Goal: Task Accomplishment & Management: Complete application form

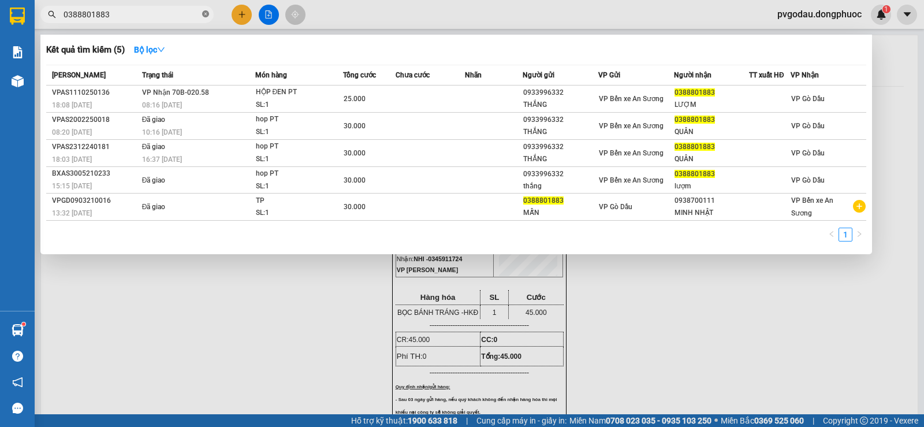
click at [207, 14] on icon "close-circle" at bounding box center [205, 13] width 7 height 7
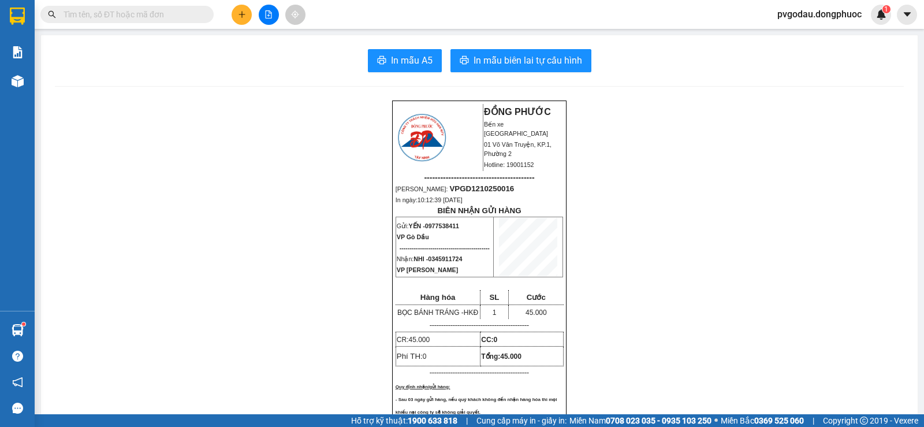
click at [184, 13] on input "text" at bounding box center [132, 14] width 136 height 13
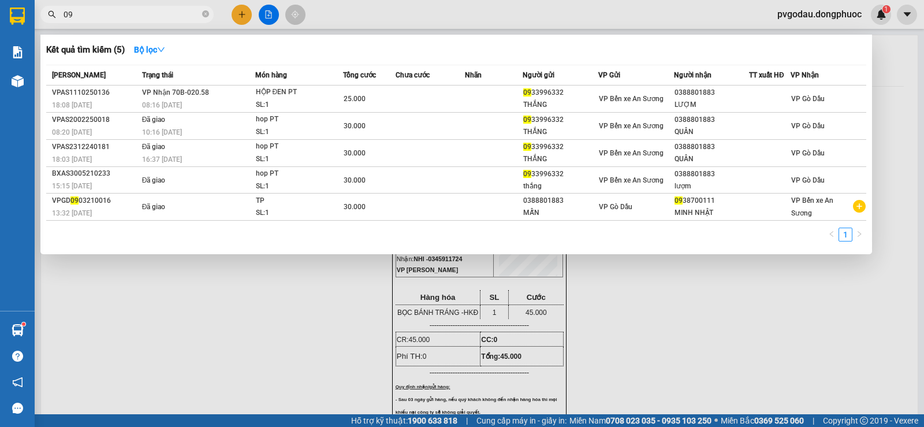
type input "0"
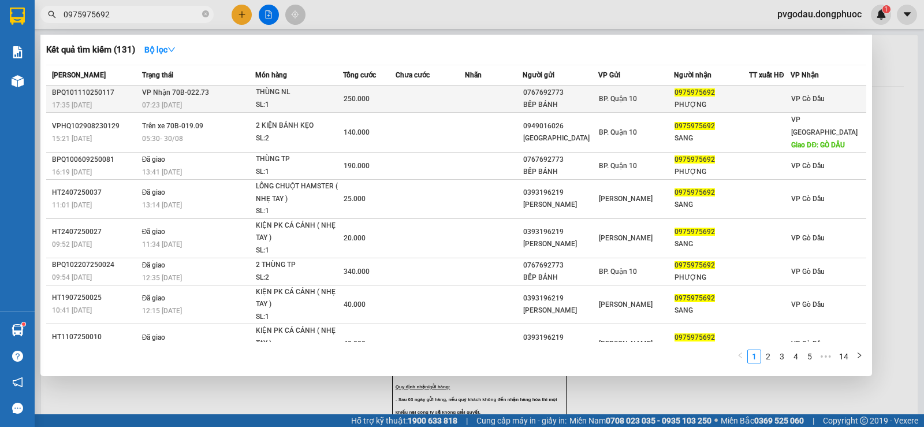
type input "0975975692"
click at [301, 102] on div "SL: 1" at bounding box center [299, 105] width 87 height 13
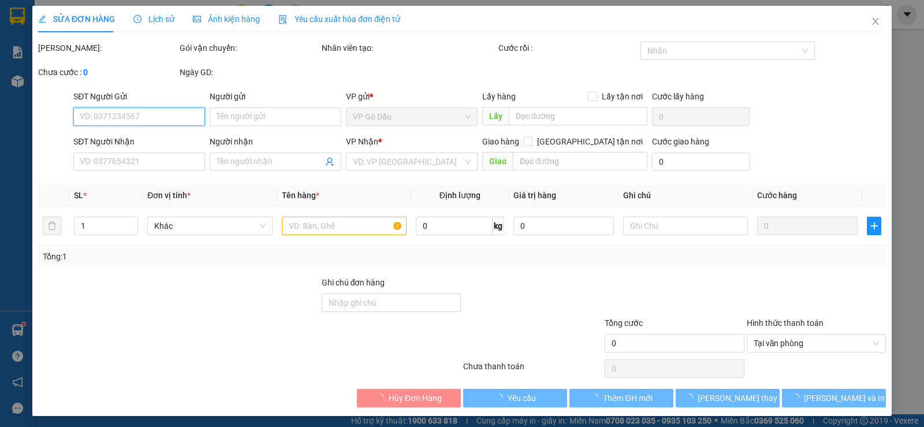
type input "0767692773"
type input "BẾP BÁNH"
type input "0975975692"
type input "PHƯỢNG"
type input "250.000"
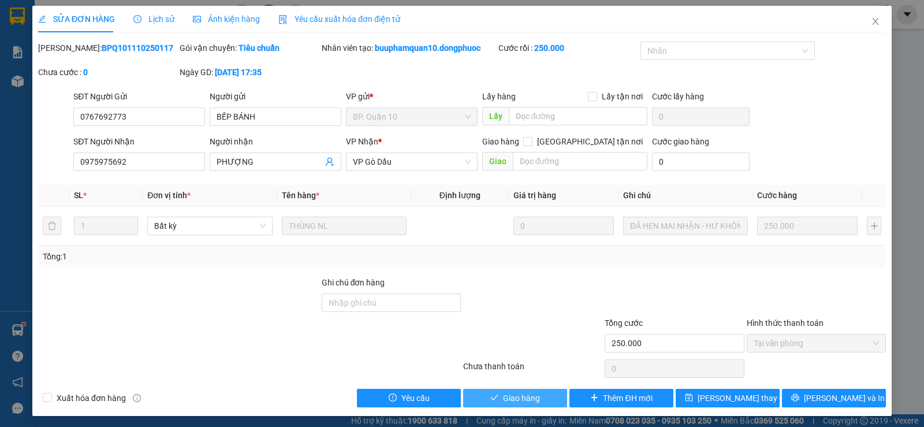
click at [517, 400] on span "Giao hàng" at bounding box center [521, 398] width 37 height 13
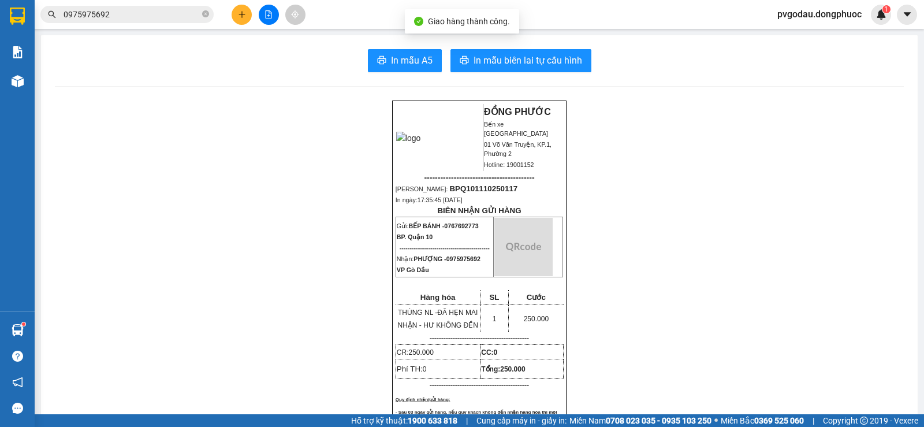
click at [179, 9] on input "0975975692" at bounding box center [132, 14] width 136 height 13
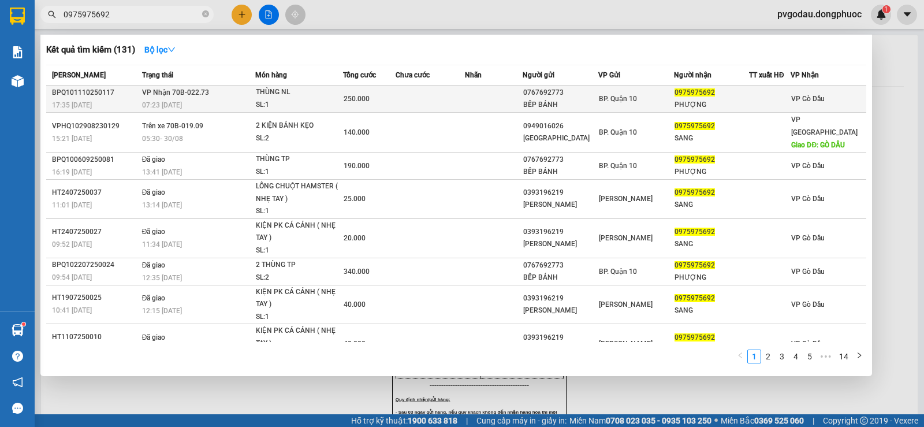
click at [293, 100] on div "SL: 1" at bounding box center [299, 105] width 87 height 13
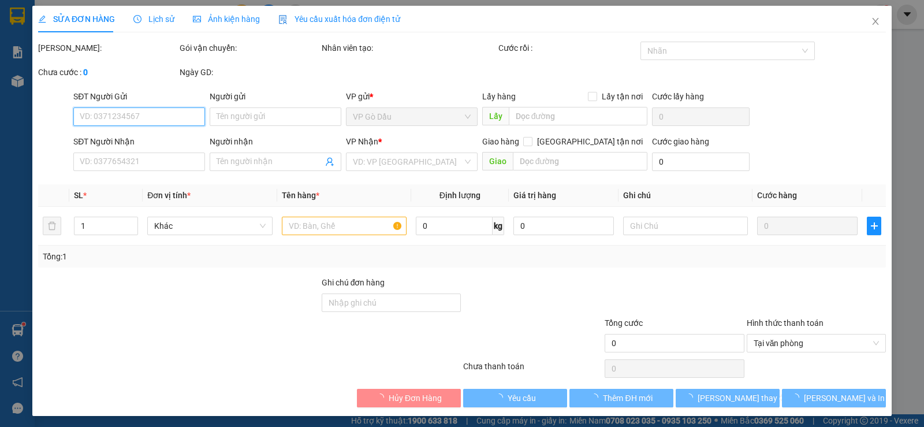
type input "0767692773"
type input "BẾP BÁNH"
type input "0975975692"
type input "PHƯỢNG"
type input "250.000"
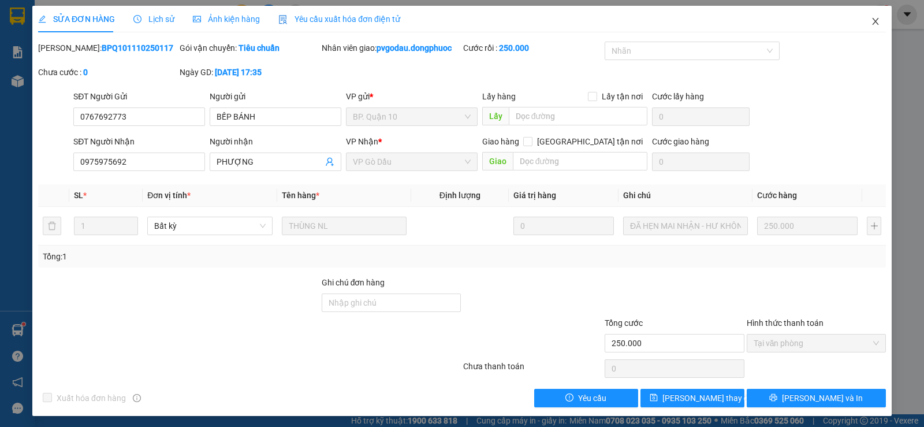
click at [872, 22] on icon "close" at bounding box center [875, 21] width 6 height 7
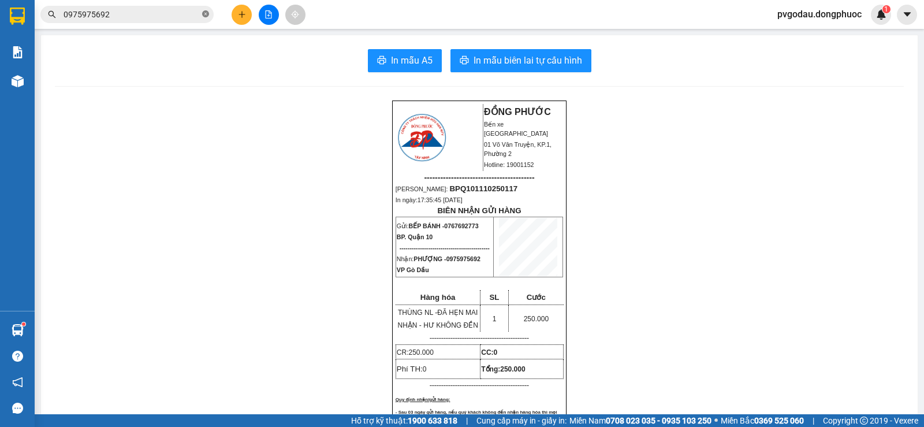
click at [204, 16] on icon "close-circle" at bounding box center [205, 13] width 7 height 7
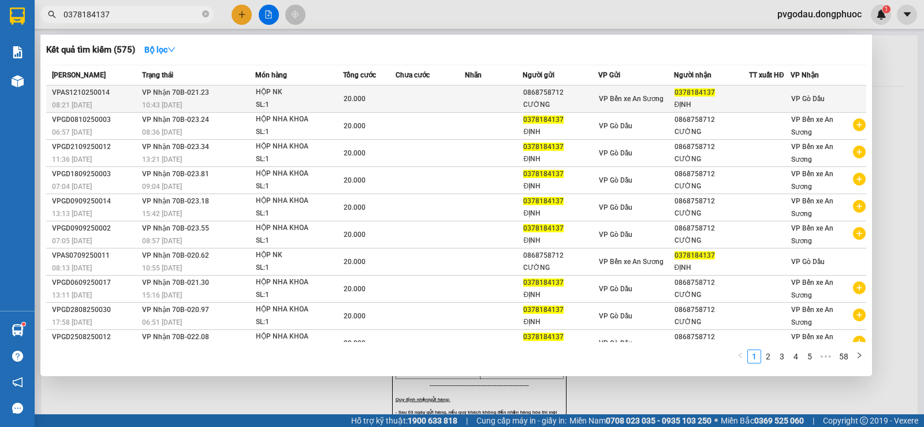
type input "0378184137"
click at [293, 100] on div "SL: 1" at bounding box center [299, 105] width 87 height 13
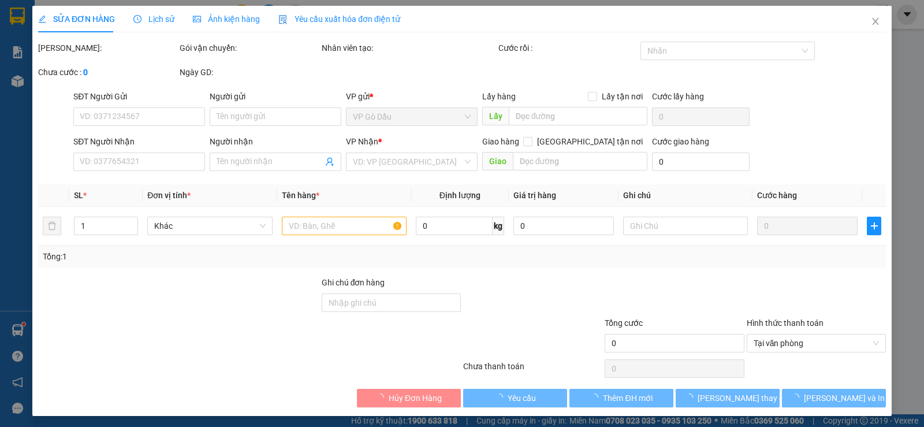
type input "0868758712"
type input "CƯỜNG"
type input "0378184137"
type input "ĐỊNH"
type input "20.000"
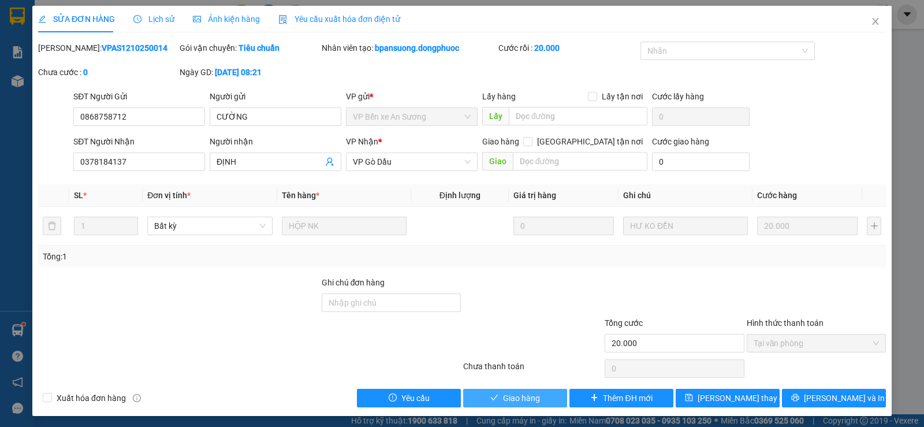
click at [521, 401] on span "Giao hàng" at bounding box center [521, 398] width 37 height 13
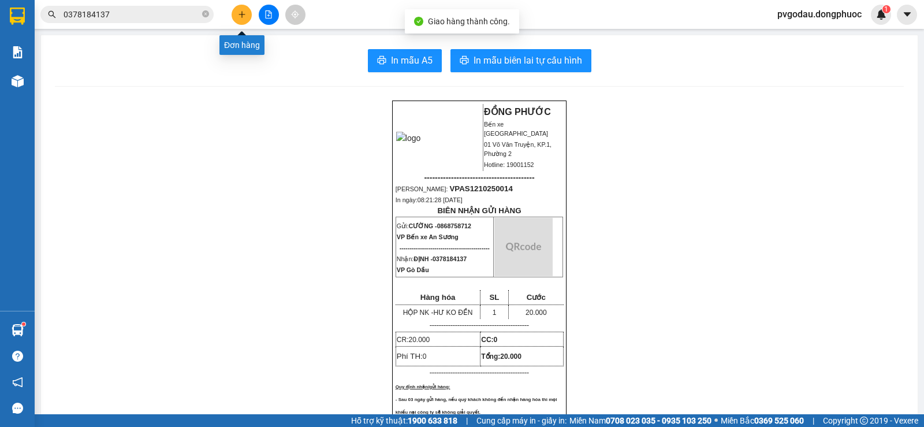
click at [242, 17] on icon "plus" at bounding box center [241, 14] width 1 height 6
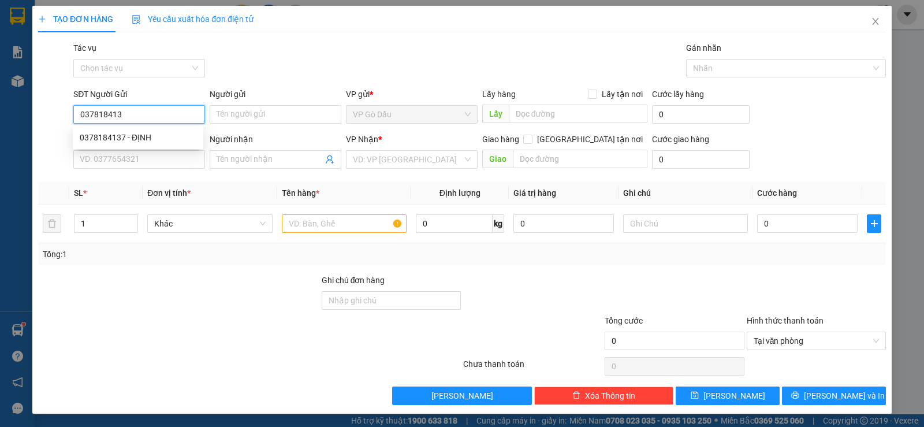
type input "0378184137"
click at [141, 131] on div "0378184137 - ĐỊNH" at bounding box center [138, 137] width 131 height 18
type input "ĐỊNH"
type input "0868758712"
type input "CƯỜNG"
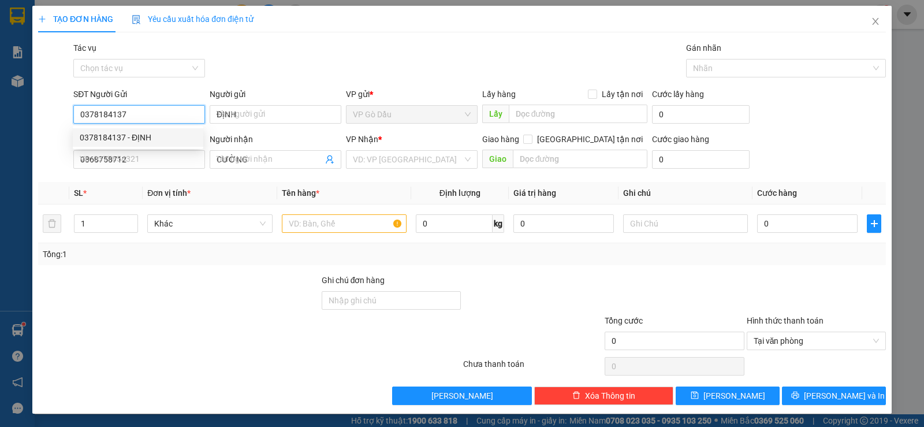
type input "20.000"
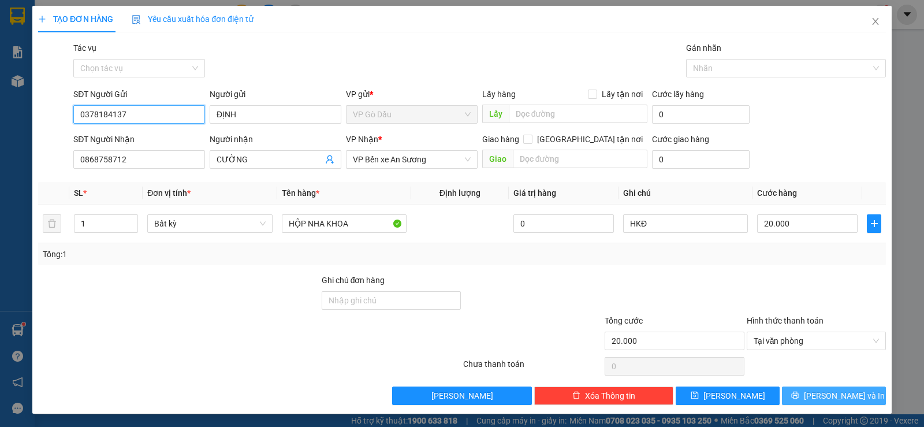
type input "0378184137"
click at [818, 397] on span "[PERSON_NAME] và In" at bounding box center [844, 395] width 81 height 13
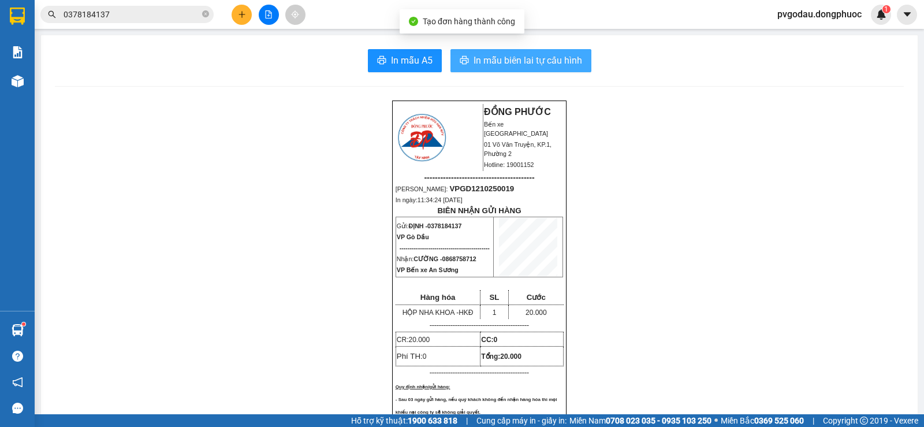
click at [481, 64] on span "In mẫu biên lai tự cấu hình" at bounding box center [528, 60] width 109 height 14
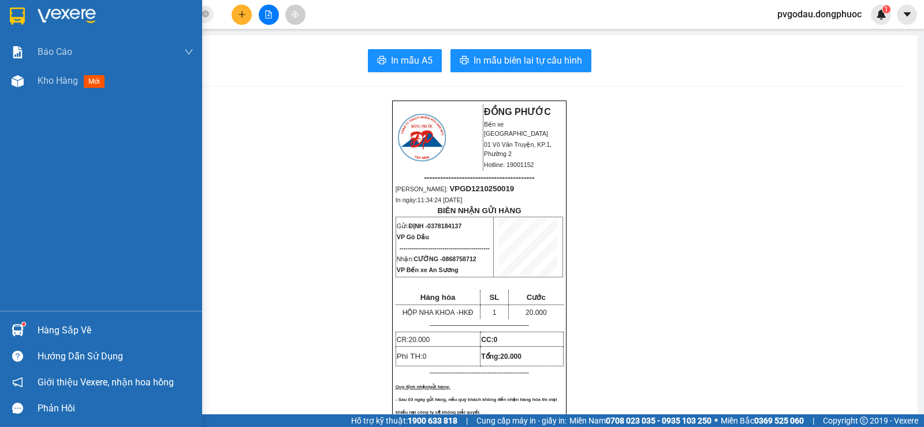
click at [57, 333] on div "Hàng sắp về" at bounding box center [116, 330] width 156 height 17
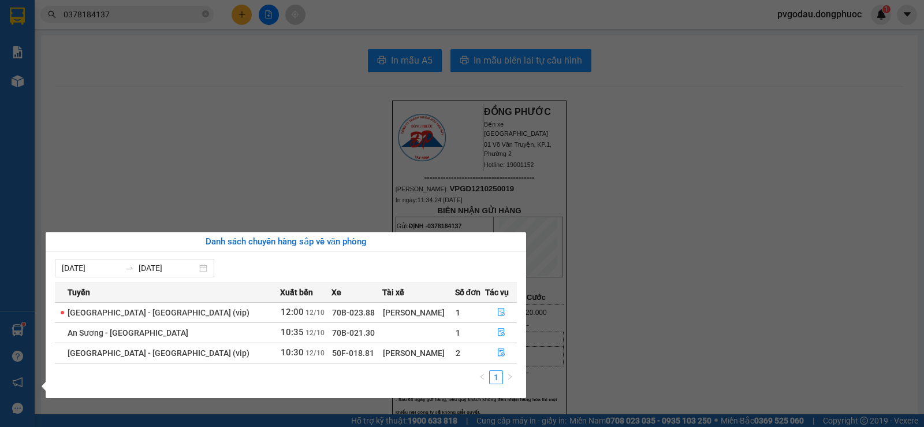
click at [338, 134] on section "Kết quả tìm kiếm ( 575 ) Bộ lọc Mã ĐH Trạng thái Món hàng Tổng cước Chưa cước N…" at bounding box center [462, 213] width 924 height 427
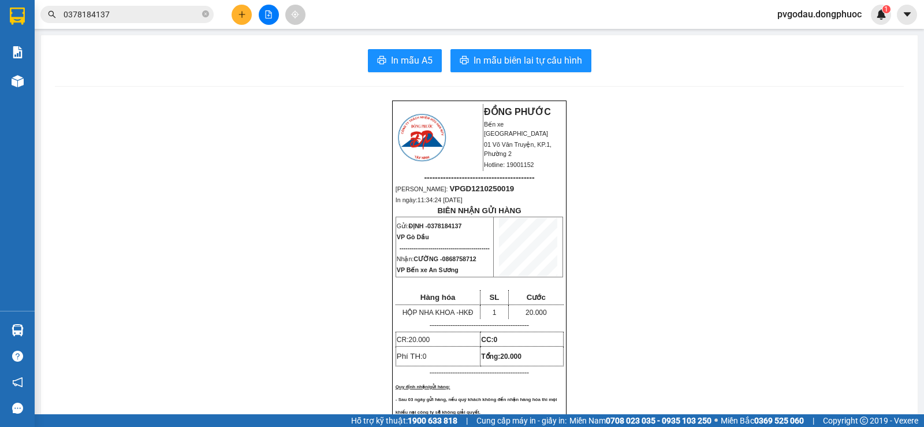
click at [244, 20] on button at bounding box center [242, 15] width 20 height 20
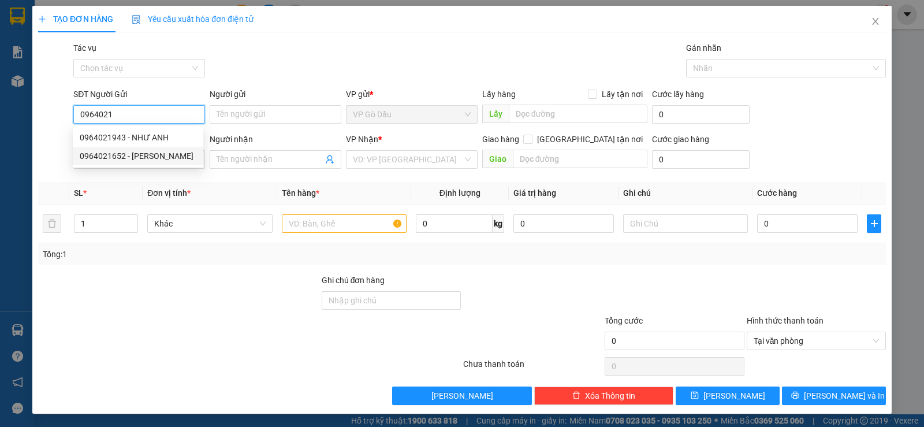
click at [122, 160] on div "0964021652 - [PERSON_NAME]" at bounding box center [138, 156] width 117 height 13
type input "0964021652"
type input "[PERSON_NAME]"
type input "0823331992"
type input "CTY ĐỨC THẮNG"
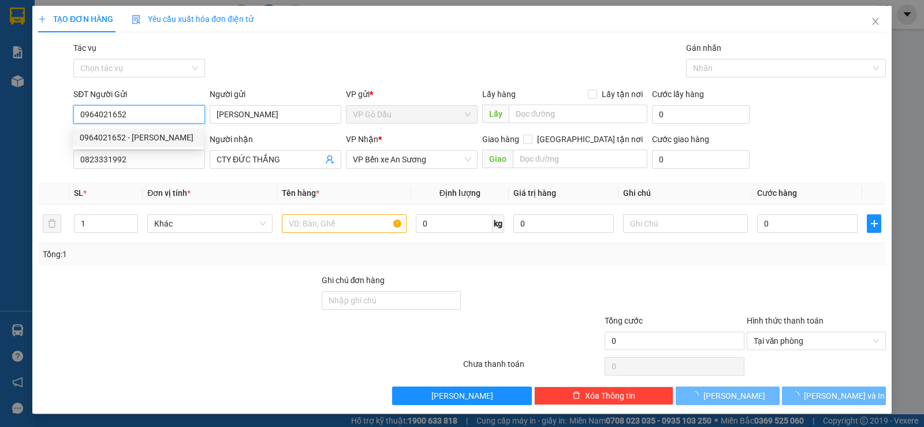
type input "90.000"
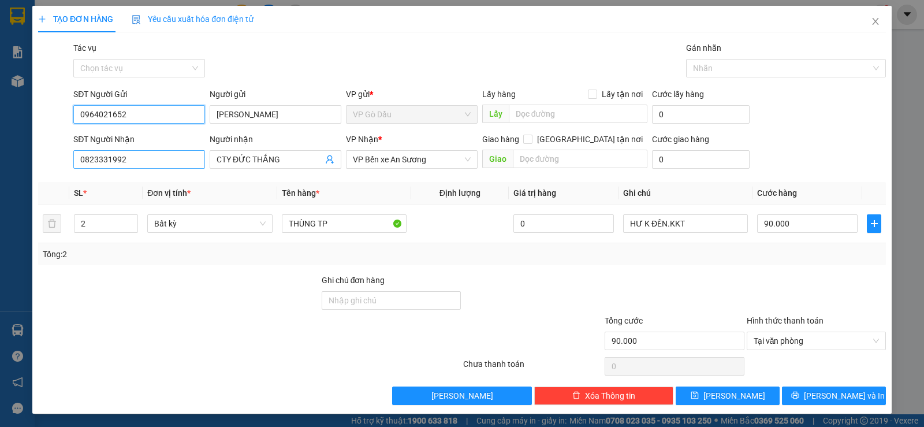
type input "0964021652"
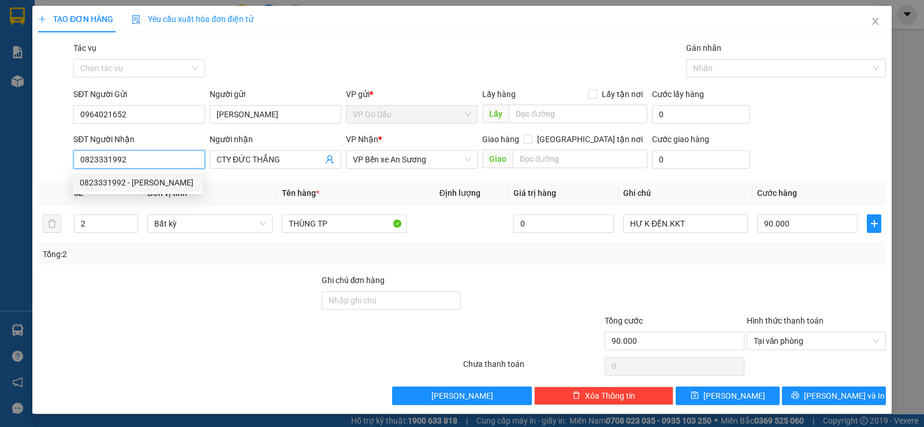
drag, startPoint x: 150, startPoint y: 165, endPoint x: 47, endPoint y: 166, distance: 102.2
click at [47, 166] on div "SĐT Người Nhận 0823331992 Người nhận CTY ĐỨC THẮNG VP Nhận * VP Bến xe An Sương…" at bounding box center [462, 153] width 850 height 40
type input "0"
click at [146, 178] on div "0823331992 - [PERSON_NAME]" at bounding box center [138, 182] width 117 height 13
type input "0823331992"
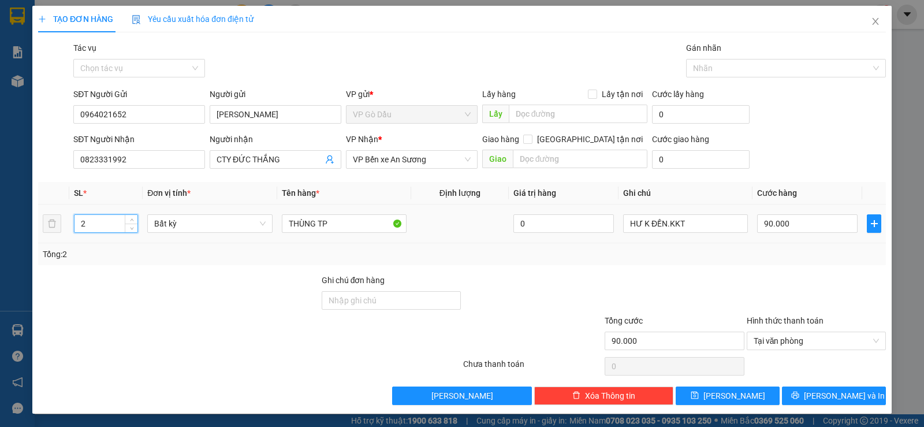
drag, startPoint x: 83, startPoint y: 223, endPoint x: 73, endPoint y: 218, distance: 11.6
click at [73, 221] on td "2" at bounding box center [105, 223] width 73 height 39
type input "1"
click at [286, 224] on input "THÙNG TP" at bounding box center [344, 223] width 125 height 18
type input "0"
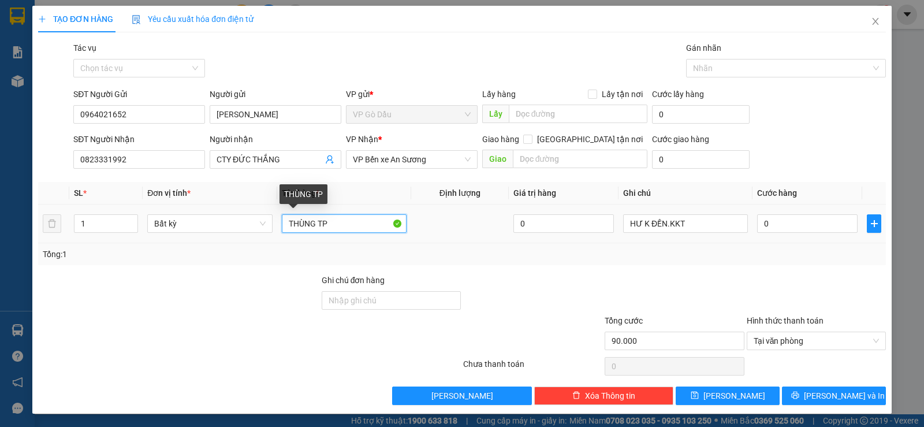
type input "0"
type input "1 THÙNG TP"
click at [778, 226] on input "0" at bounding box center [807, 223] width 100 height 18
type input "4"
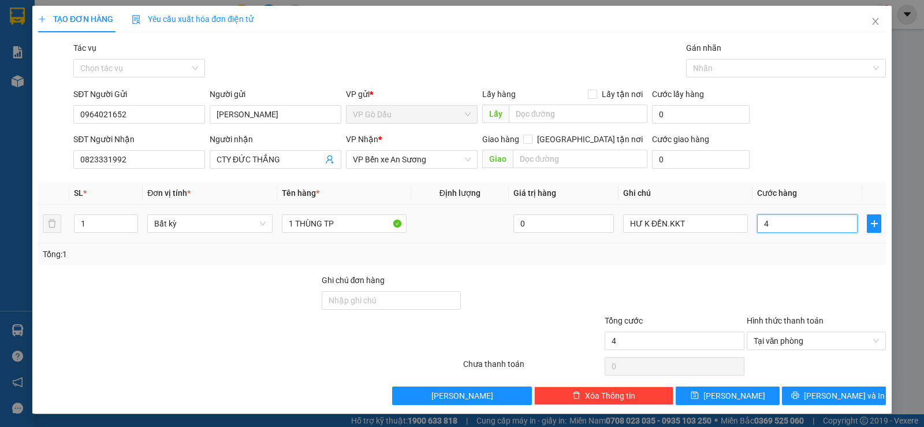
type input "45"
type input "45.000"
click at [778, 257] on div "Tổng: 1" at bounding box center [462, 254] width 839 height 13
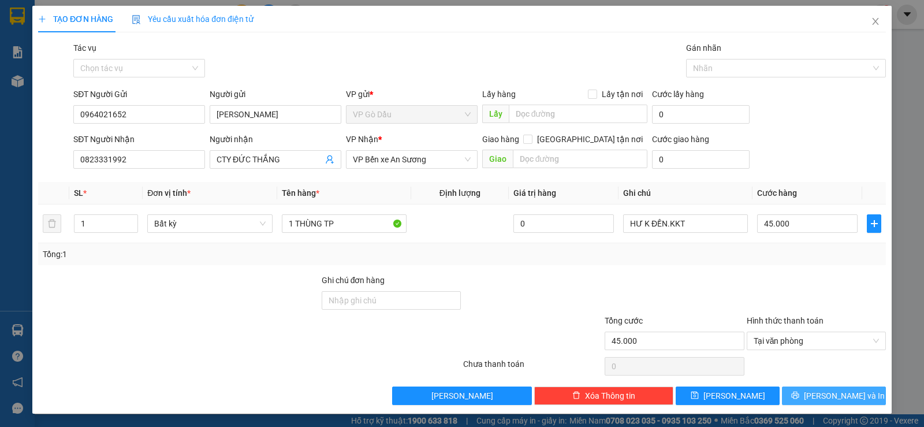
click at [799, 393] on icon "printer" at bounding box center [795, 396] width 8 height 8
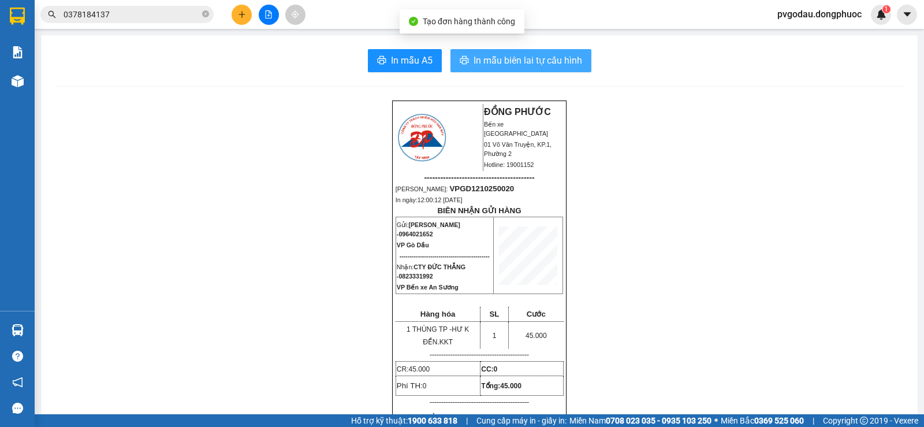
click at [509, 64] on span "In mẫu biên lai tự cấu hình" at bounding box center [528, 60] width 109 height 14
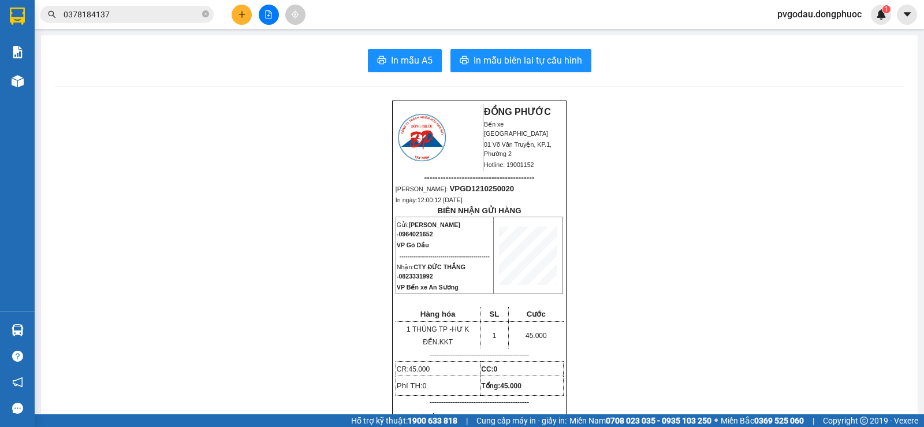
click at [239, 20] on button at bounding box center [242, 15] width 20 height 20
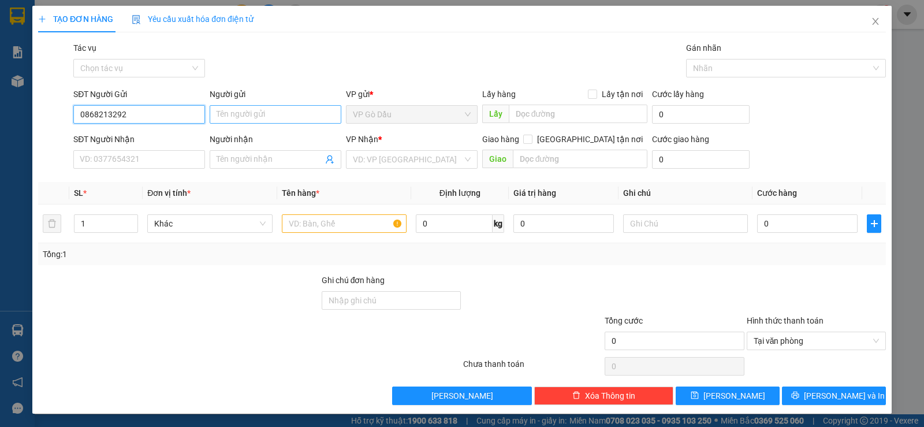
type input "0868213292"
click at [255, 114] on input "Người gửi" at bounding box center [276, 114] width 132 height 18
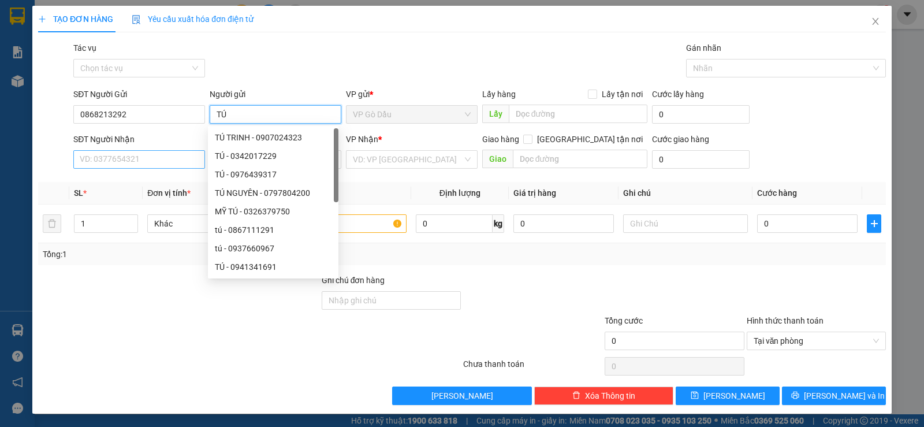
type input "TÚ"
click at [130, 158] on input "SĐT Người Nhận" at bounding box center [139, 159] width 132 height 18
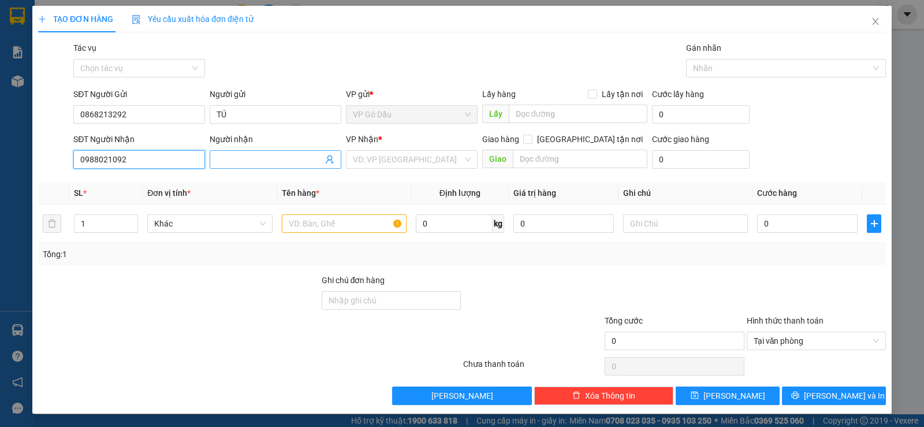
type input "0988021092"
click at [273, 160] on input "Người nhận" at bounding box center [270, 159] width 106 height 13
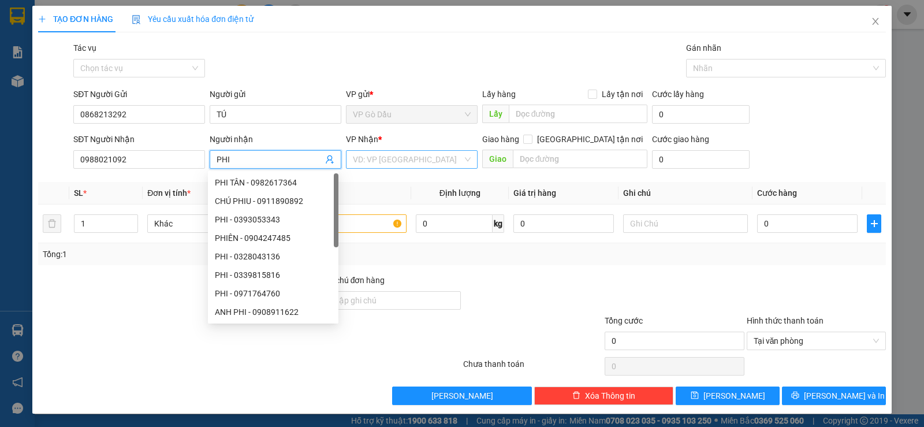
type input "PHI"
click at [371, 151] on input "search" at bounding box center [408, 159] width 110 height 17
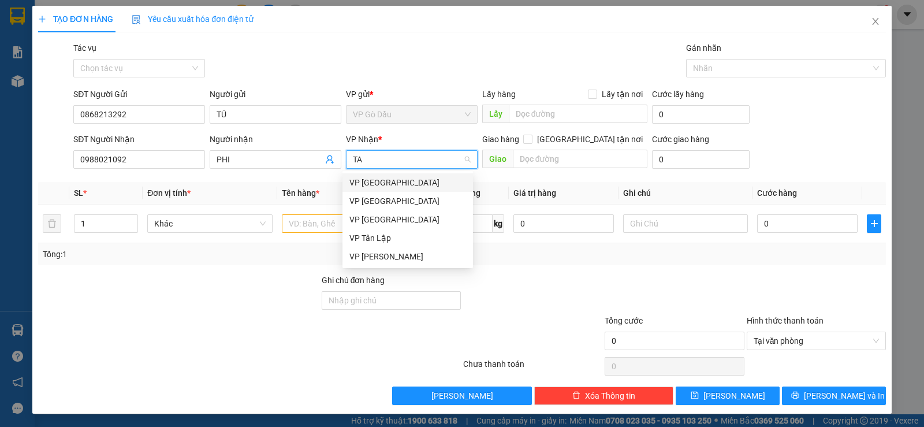
type input "TAN"
click at [388, 222] on div "VP Tân Lập" at bounding box center [407, 219] width 117 height 13
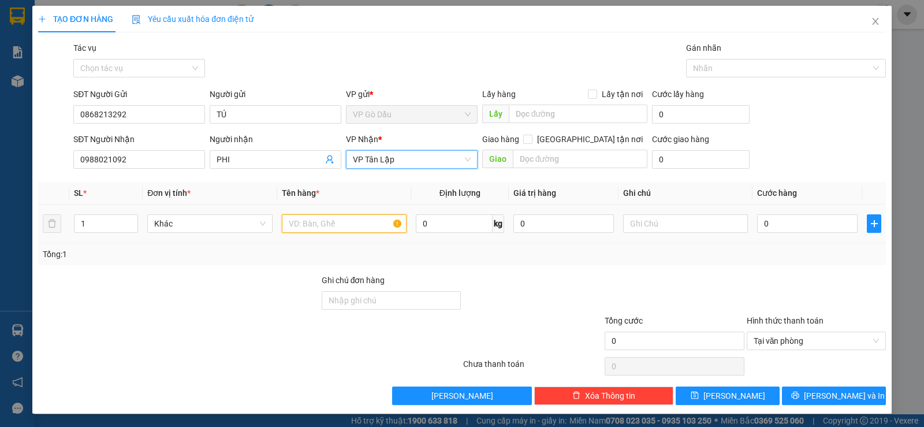
click at [337, 228] on input "text" at bounding box center [344, 223] width 125 height 18
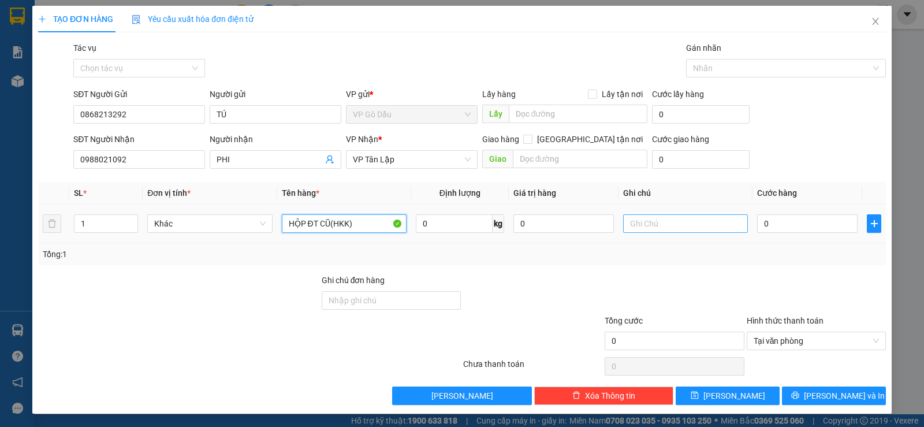
type input "HỘP ĐT CŨ(HKK)"
click at [672, 224] on input "text" at bounding box center [685, 223] width 125 height 18
type input "HKĐ"
click at [782, 224] on input "0" at bounding box center [807, 223] width 100 height 18
type input "2"
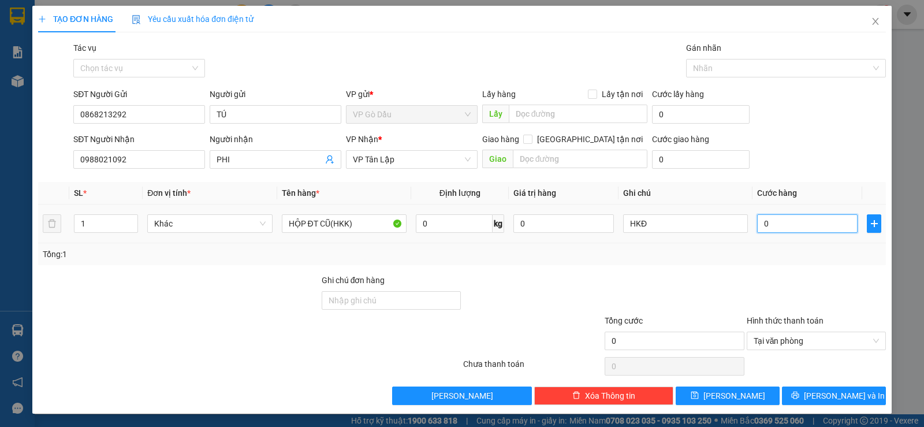
type input "2"
type input "25"
click at [729, 275] on div at bounding box center [674, 294] width 141 height 40
type input "25.000"
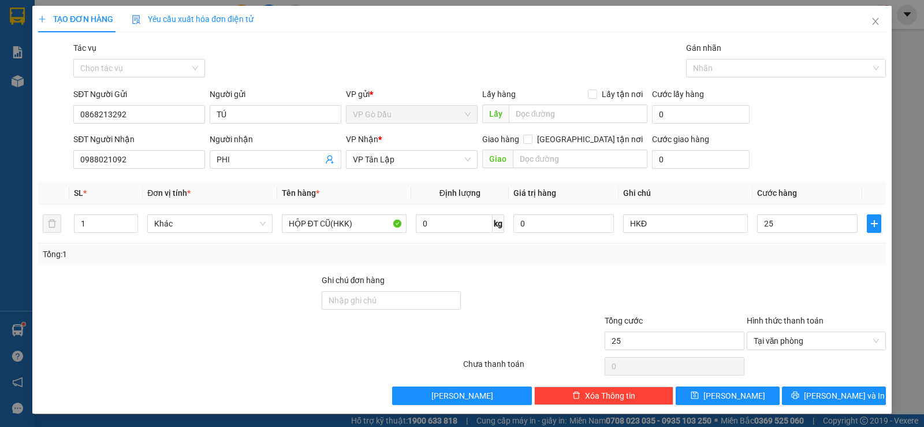
type input "25.000"
click at [820, 394] on span "[PERSON_NAME] và In" at bounding box center [844, 395] width 81 height 13
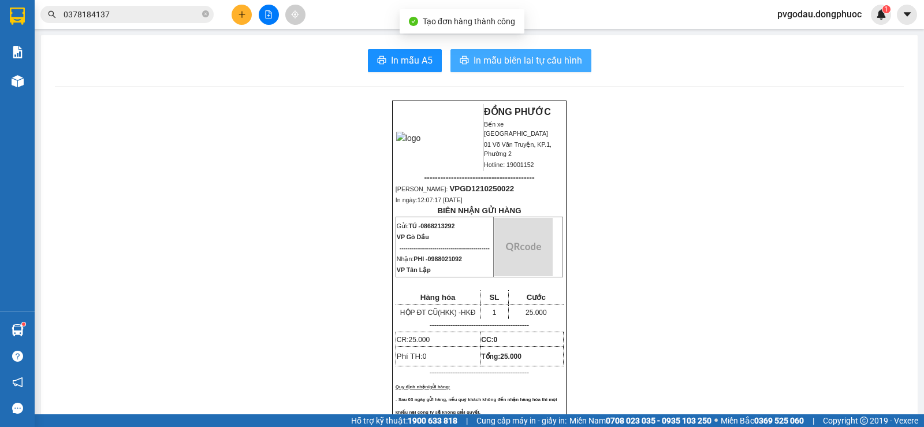
click at [544, 53] on button "In mẫu biên lai tự cấu hình" at bounding box center [520, 60] width 141 height 23
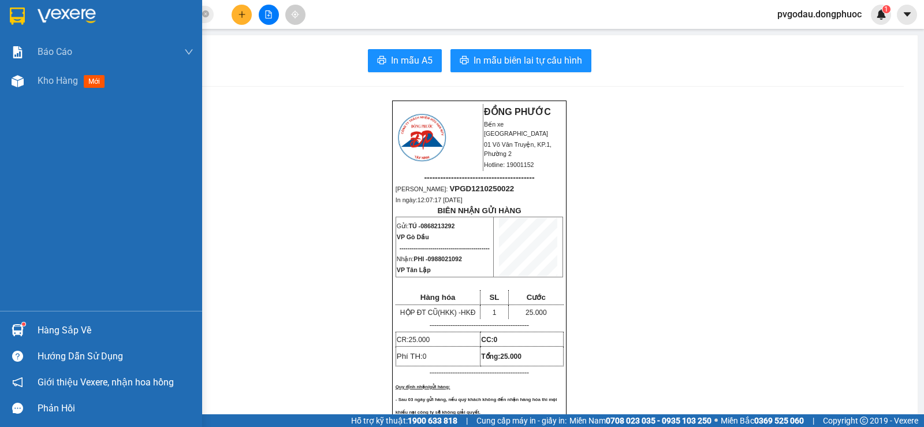
click at [54, 330] on div "Hàng sắp về" at bounding box center [116, 330] width 156 height 17
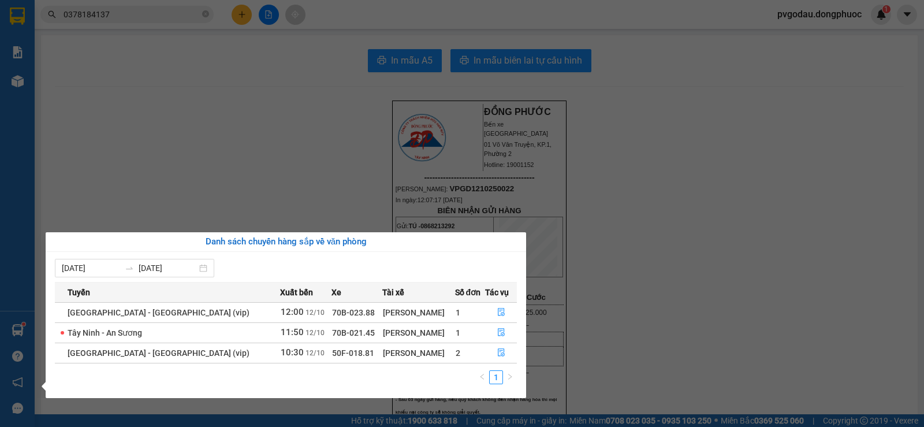
click at [185, 145] on section "Kết quả tìm kiếm ( 575 ) Bộ lọc Mã ĐH Trạng thái Món hàng Tổng cước Chưa cước N…" at bounding box center [462, 213] width 924 height 427
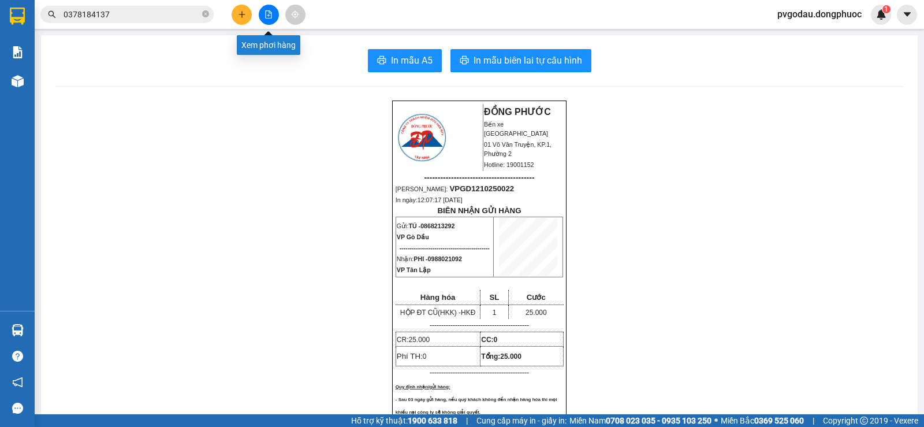
click at [272, 12] on icon "file-add" at bounding box center [269, 14] width 8 height 8
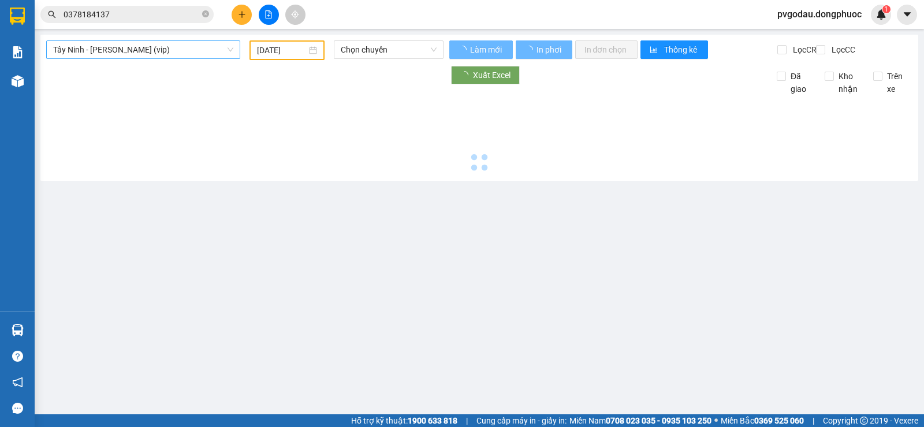
click at [178, 43] on span "Tây Ninh - [PERSON_NAME] (vip)" at bounding box center [143, 49] width 180 height 17
type input "[DATE]"
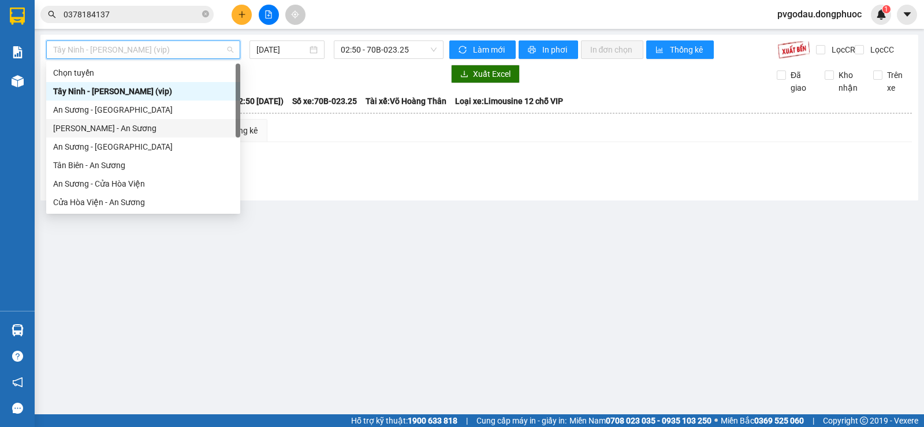
scroll to position [129, 0]
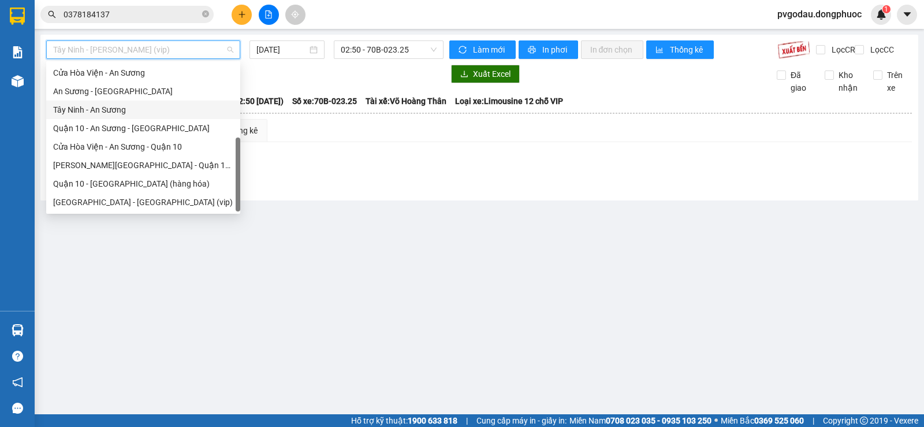
click at [109, 109] on div "Tây Ninh - An Sương" at bounding box center [143, 109] width 180 height 13
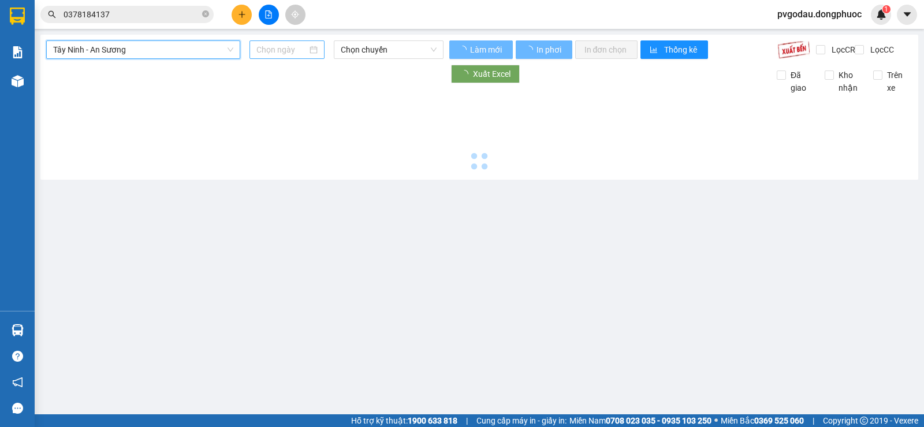
type input "[DATE]"
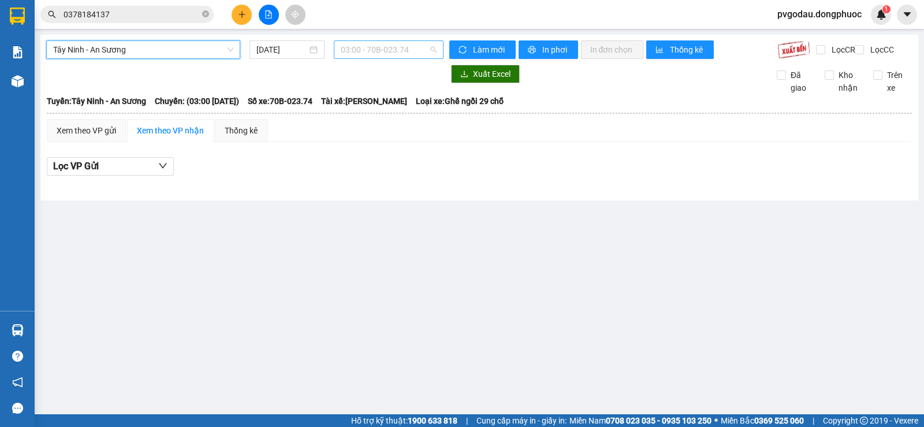
click at [363, 43] on span "03:00 - 70B-023.74" at bounding box center [388, 49] width 95 height 17
type input "2374"
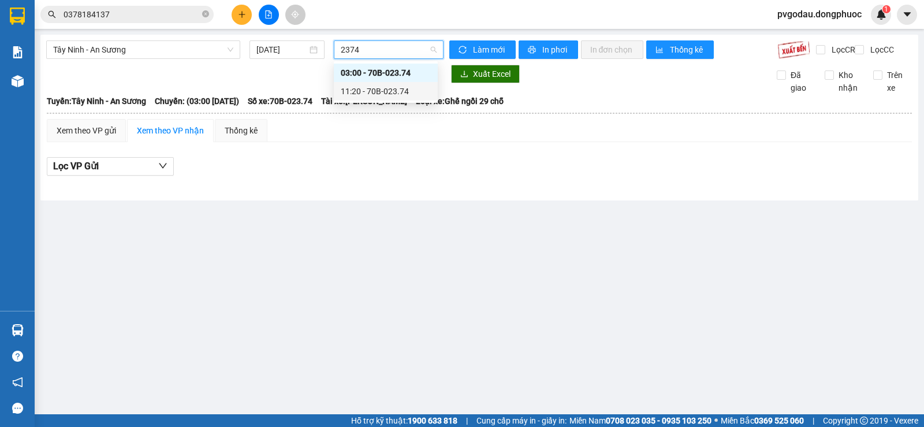
click at [398, 94] on div "11:20 - 70B-023.74" at bounding box center [386, 91] width 90 height 13
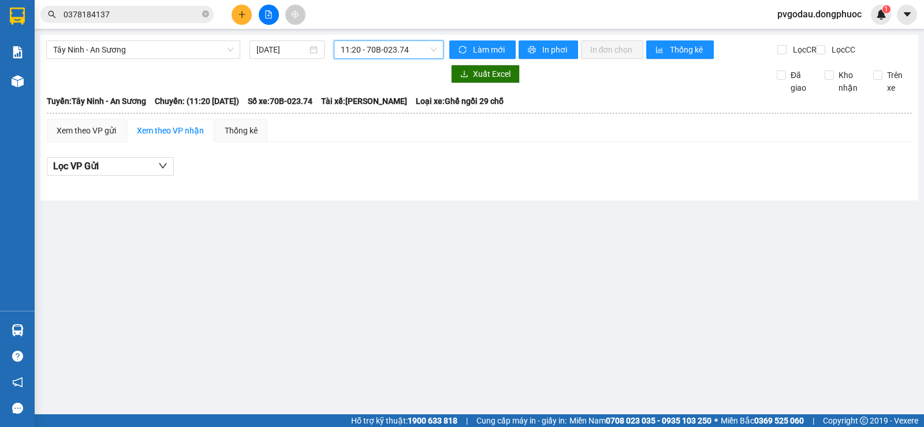
click at [412, 51] on span "11:20 - 70B-023.74" at bounding box center [388, 49] width 95 height 17
type input "2145"
click at [398, 90] on div "11:50 - 70B-021.45" at bounding box center [386, 91] width 90 height 13
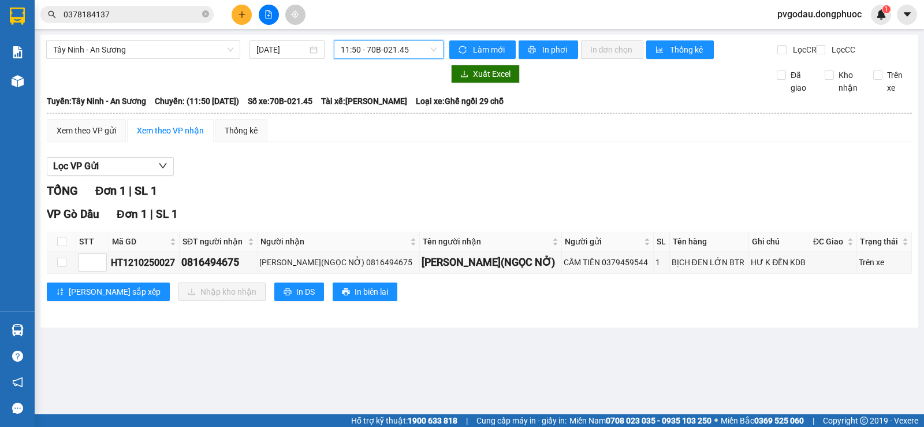
click at [393, 54] on span "11:50 - 70B-021.45" at bounding box center [388, 49] width 95 height 17
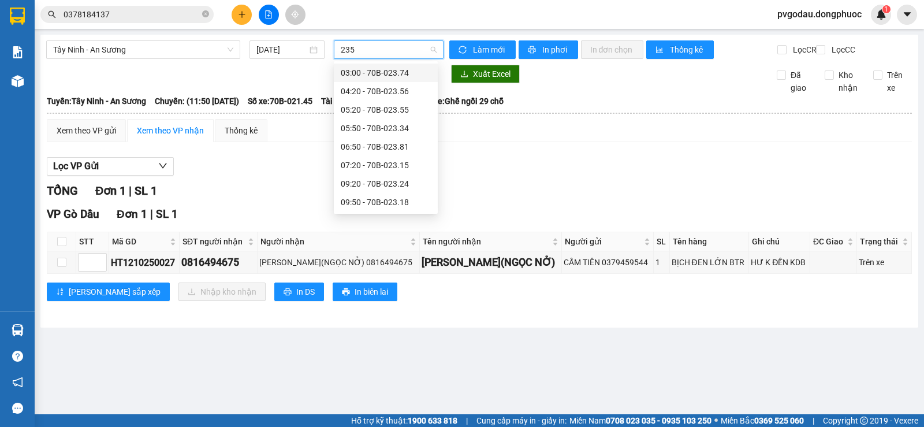
type input "2355"
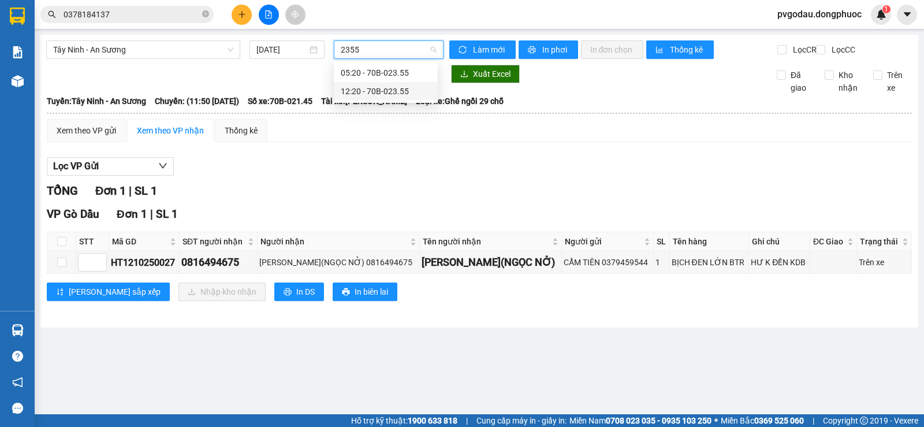
click at [391, 98] on div "12:20 - 70B-023.55" at bounding box center [386, 91] width 104 height 18
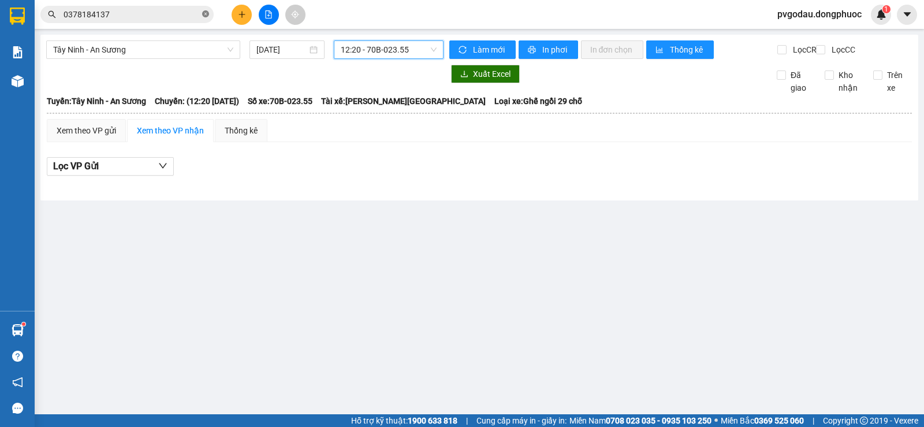
click at [206, 11] on icon "close-circle" at bounding box center [205, 13] width 7 height 7
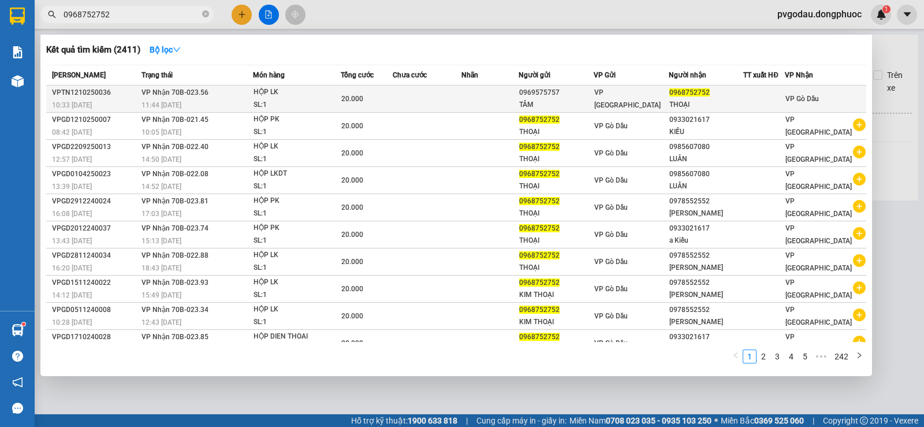
type input "0968752752"
click at [271, 98] on div "HỘP LK" at bounding box center [297, 92] width 87 height 13
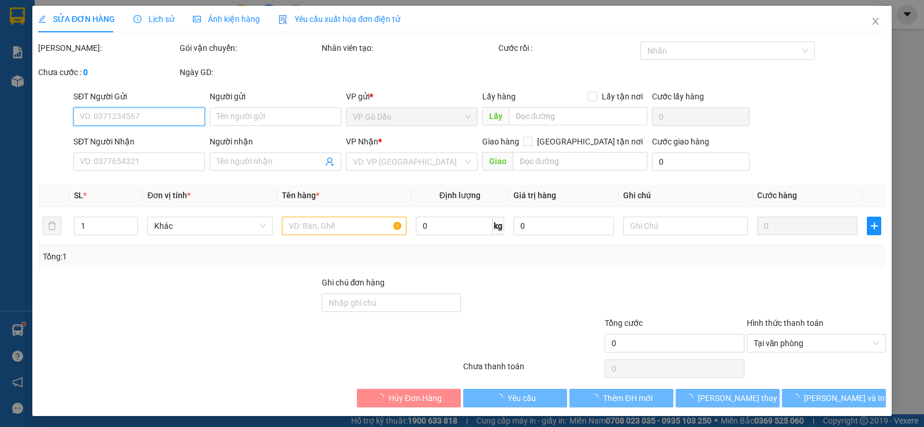
type input "0969575757"
type input "TÂM"
type input "0968752752"
type input "THOẠI"
type input "20.000"
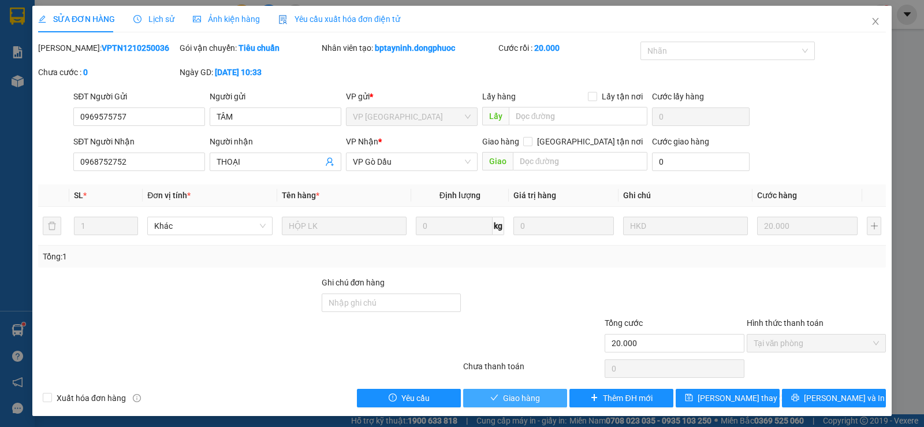
click at [521, 404] on span "Giao hàng" at bounding box center [521, 398] width 37 height 13
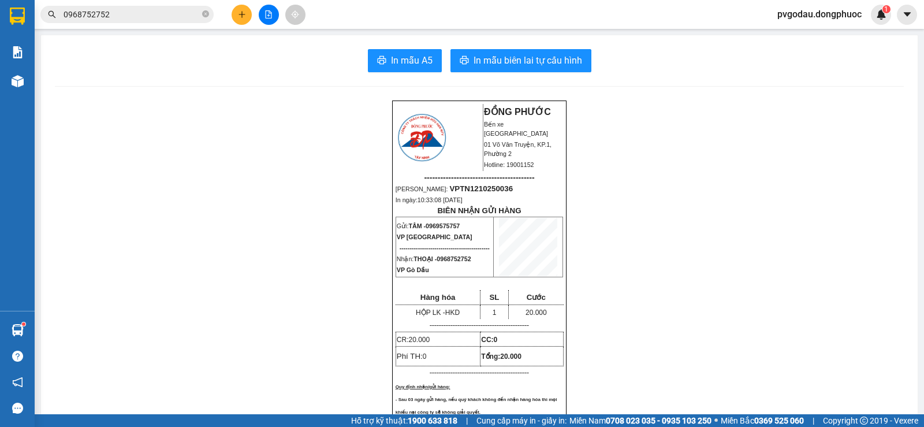
click at [34, 330] on div "Hàng sắp về" at bounding box center [17, 330] width 35 height 26
click at [178, 168] on section "Kết quả tìm kiếm ( 2411 ) Bộ lọc Mã ĐH Trạng thái Món hàng Tổng cước Chưa cước …" at bounding box center [462, 213] width 924 height 427
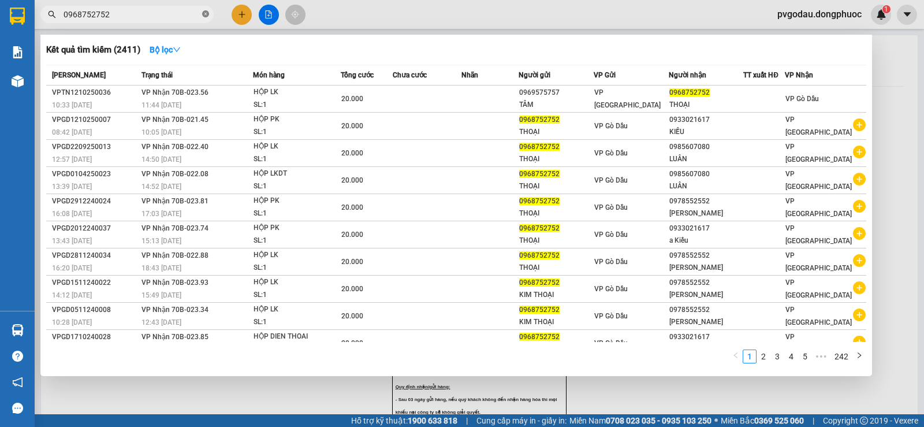
click at [204, 17] on icon "close-circle" at bounding box center [205, 13] width 7 height 7
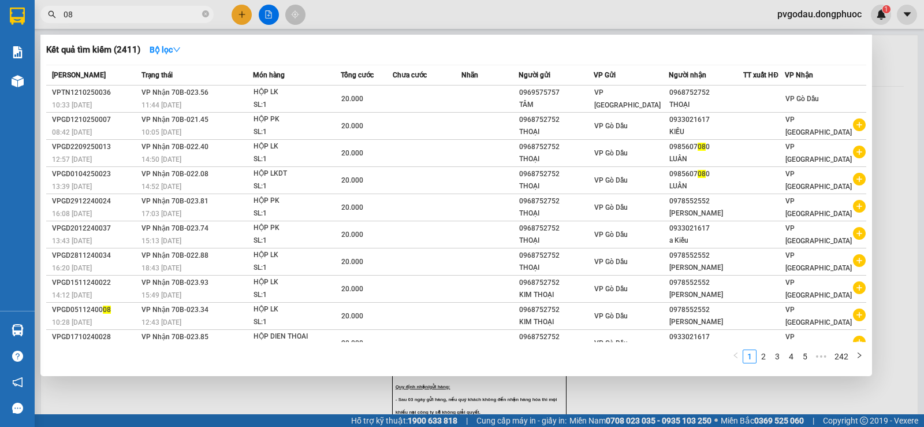
type input "0"
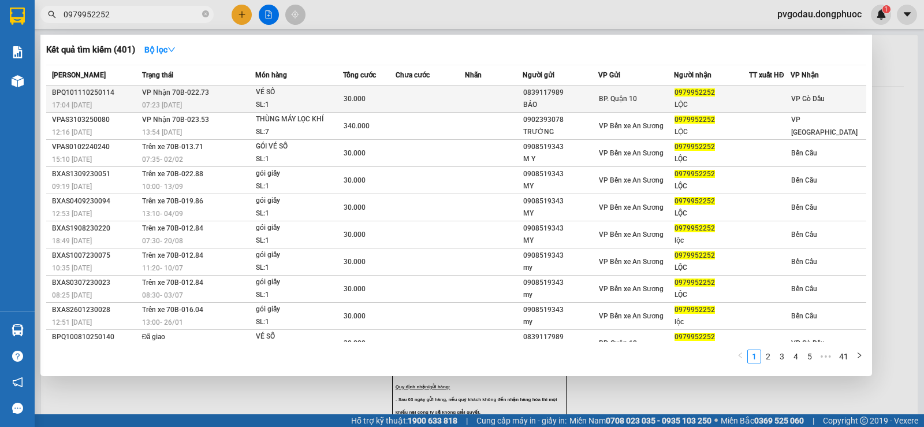
type input "0979952252"
click at [295, 98] on div "VÉ SỐ" at bounding box center [299, 92] width 87 height 13
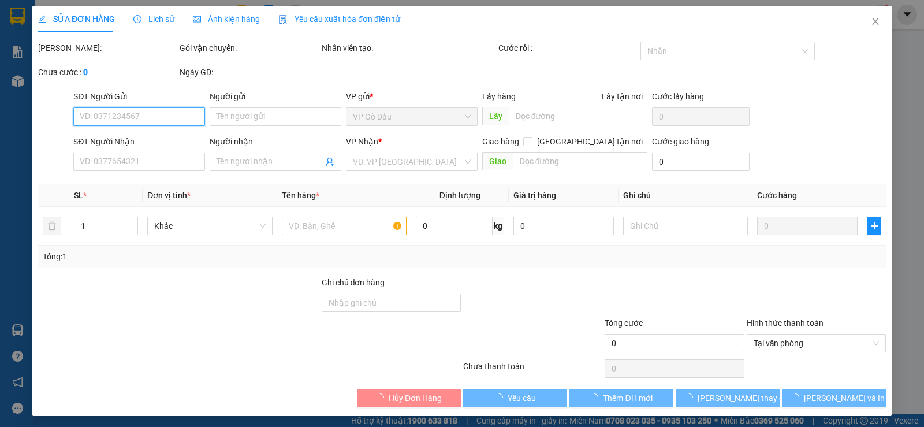
type input "0839117989"
type input "BẢO"
type input "0979952252"
type input "LỘC"
type input "30.000"
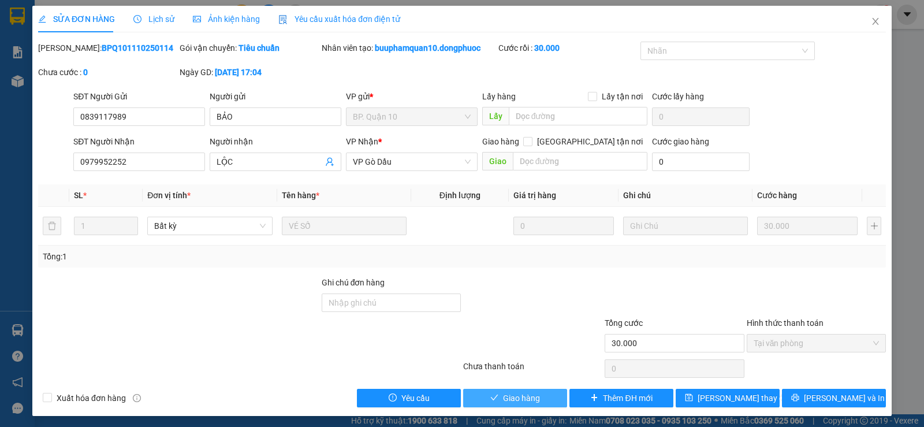
click at [516, 399] on span "Giao hàng" at bounding box center [521, 398] width 37 height 13
